Goal: Information Seeking & Learning: Learn about a topic

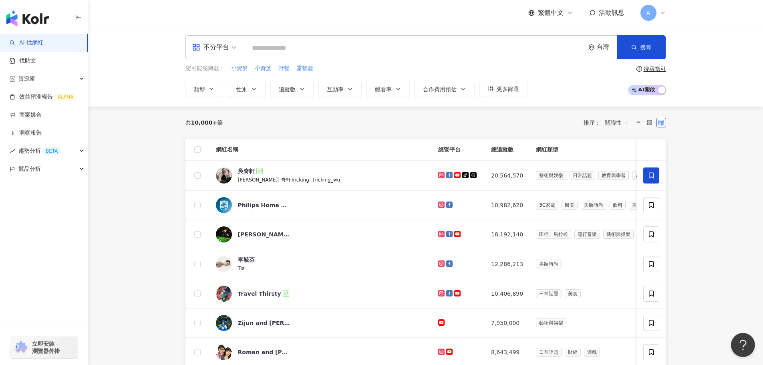
click at [298, 44] on input "search" at bounding box center [415, 47] width 334 height 15
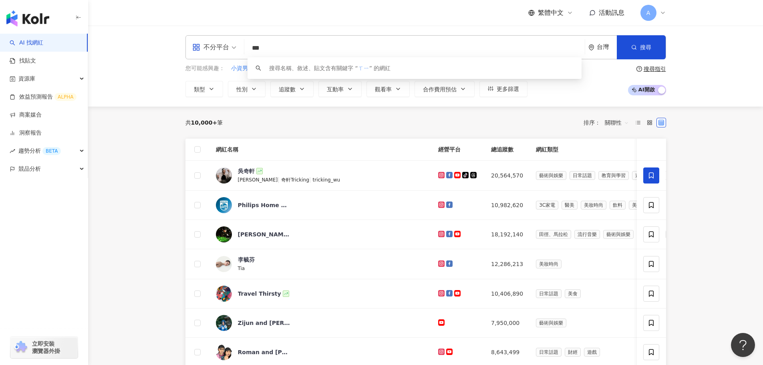
type input "*"
type input "*****"
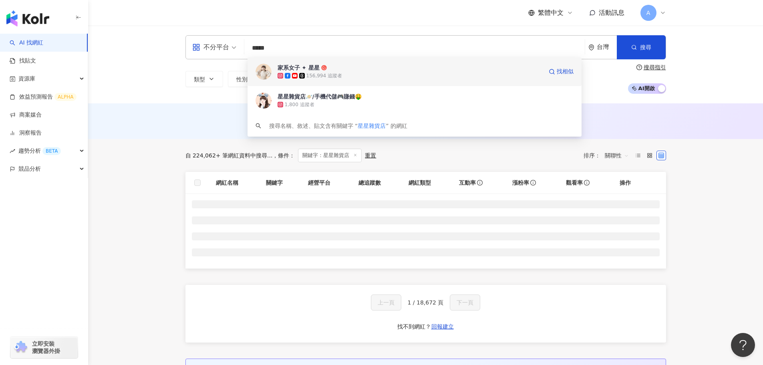
click at [318, 71] on div "家系女子 ✦ 星星" at bounding box center [299, 68] width 42 height 8
